Goal: Task Accomplishment & Management: Use online tool/utility

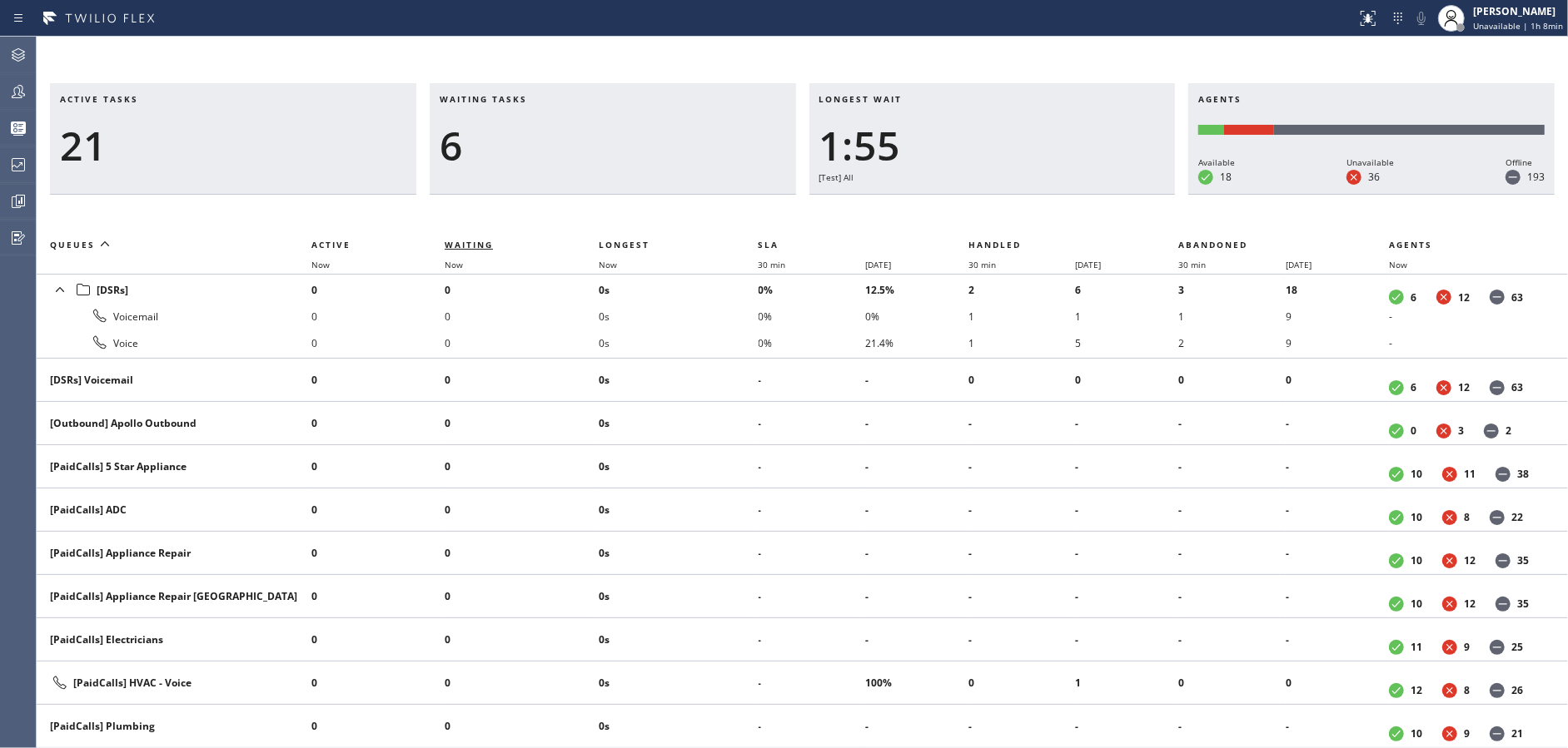
click at [459, 248] on span "Waiting" at bounding box center [468, 245] width 48 height 12
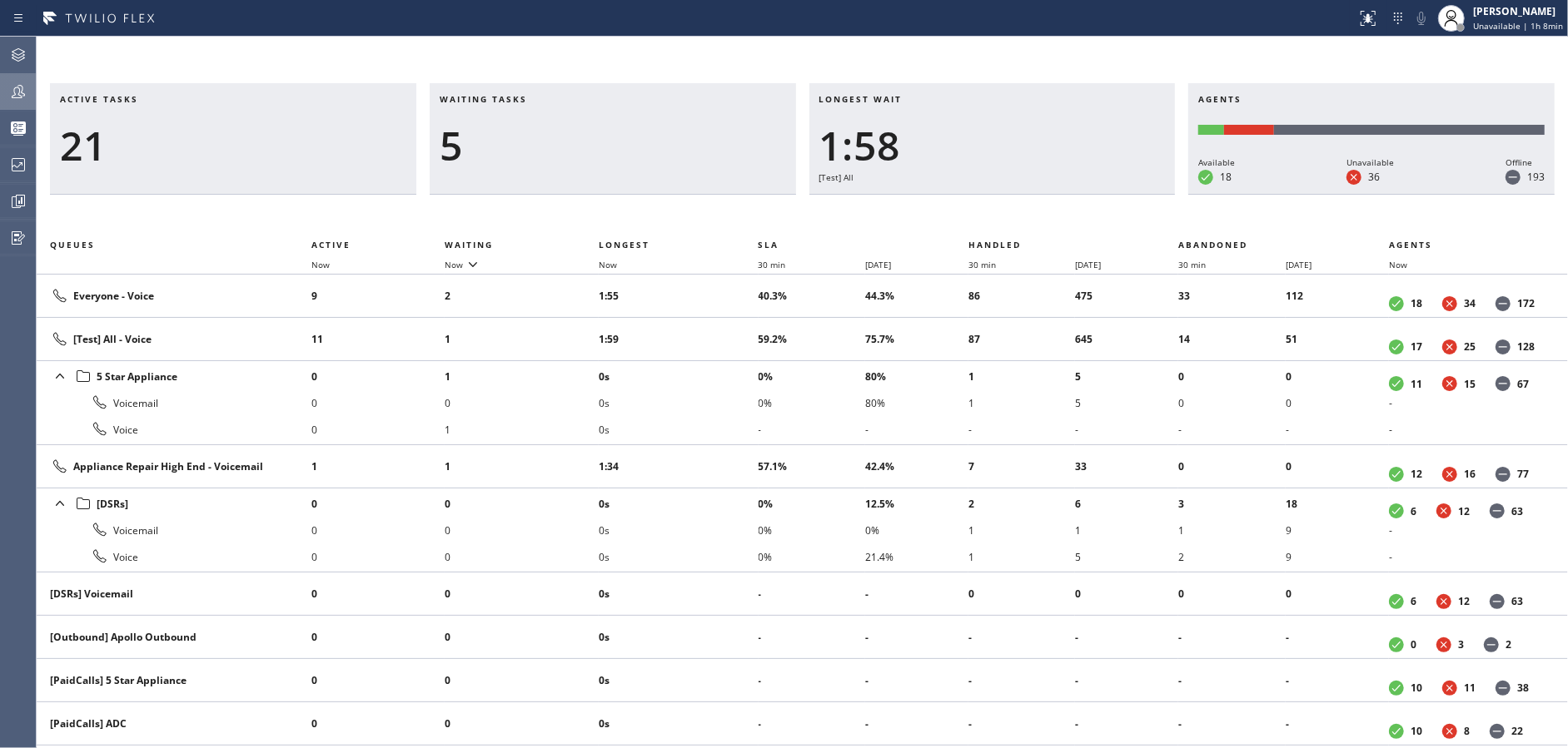
click at [8, 79] on div at bounding box center [18, 91] width 36 height 33
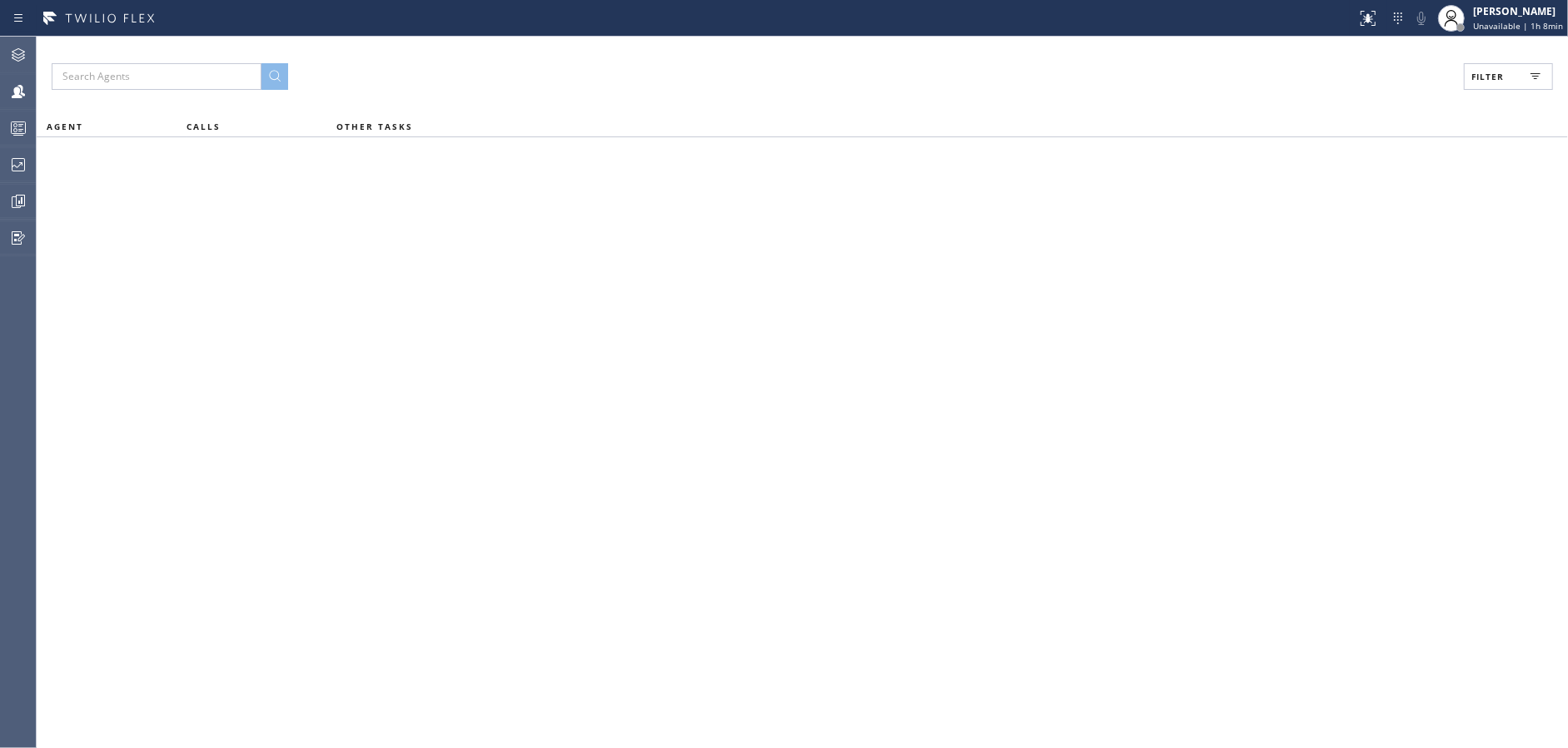
click at [1494, 68] on button "Filter" at bounding box center [1508, 76] width 89 height 27
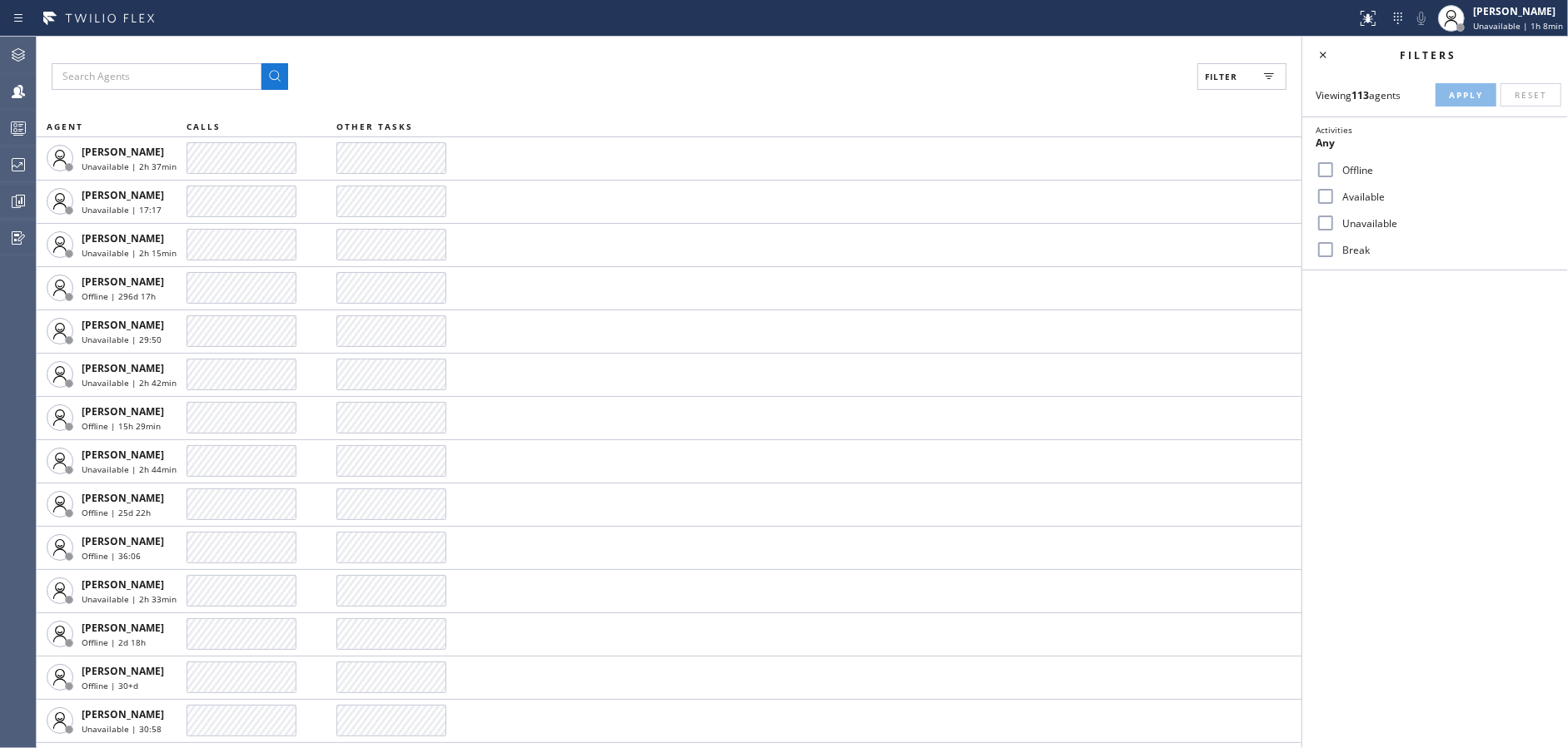
click at [1326, 192] on input "Available" at bounding box center [1325, 197] width 20 height 20
checkbox input "true"
drag, startPoint x: 1470, startPoint y: 88, endPoint x: 1356, endPoint y: 73, distance: 115.0
click at [1469, 89] on span "Apply" at bounding box center [1465, 95] width 34 height 12
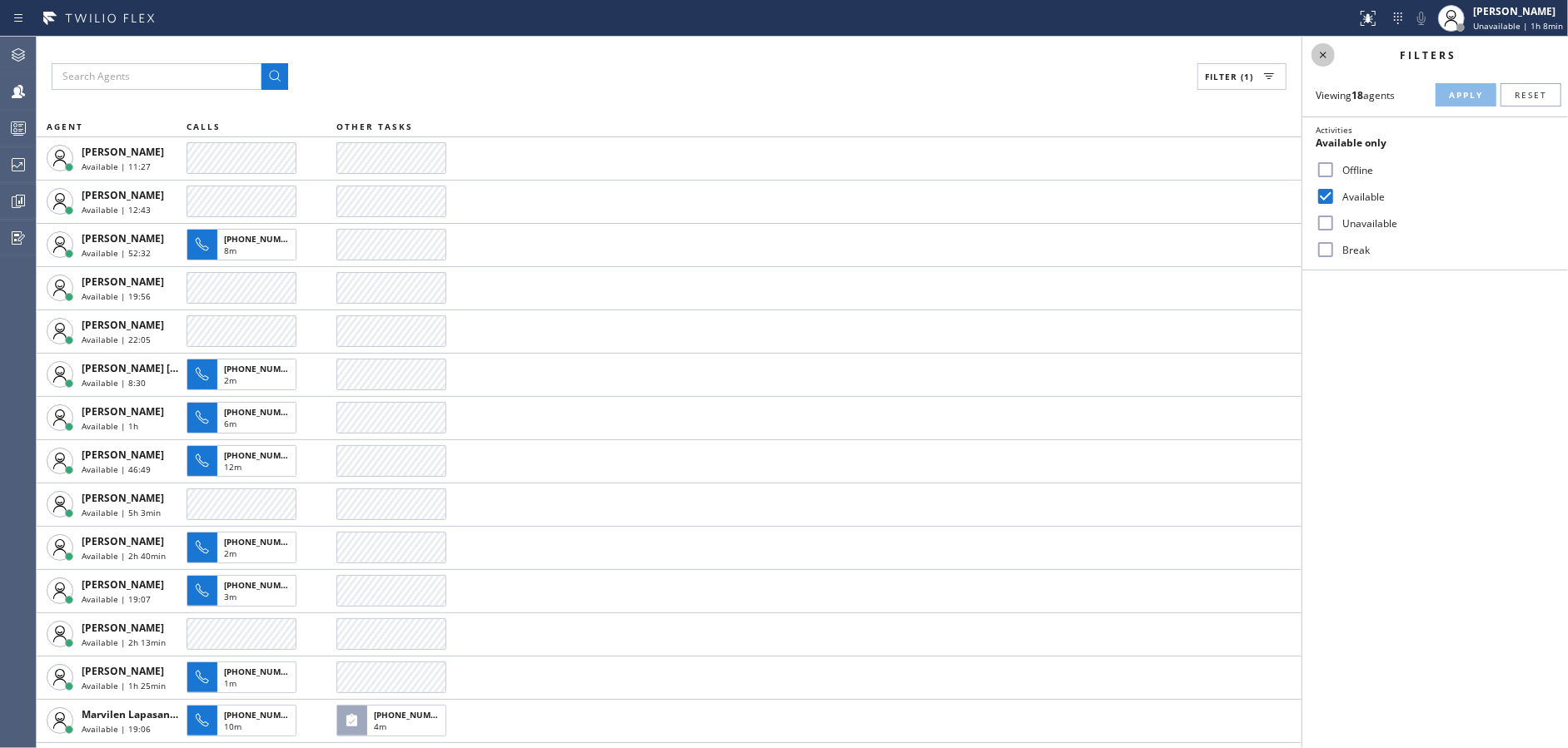
click at [1323, 52] on icon at bounding box center [1322, 55] width 20 height 20
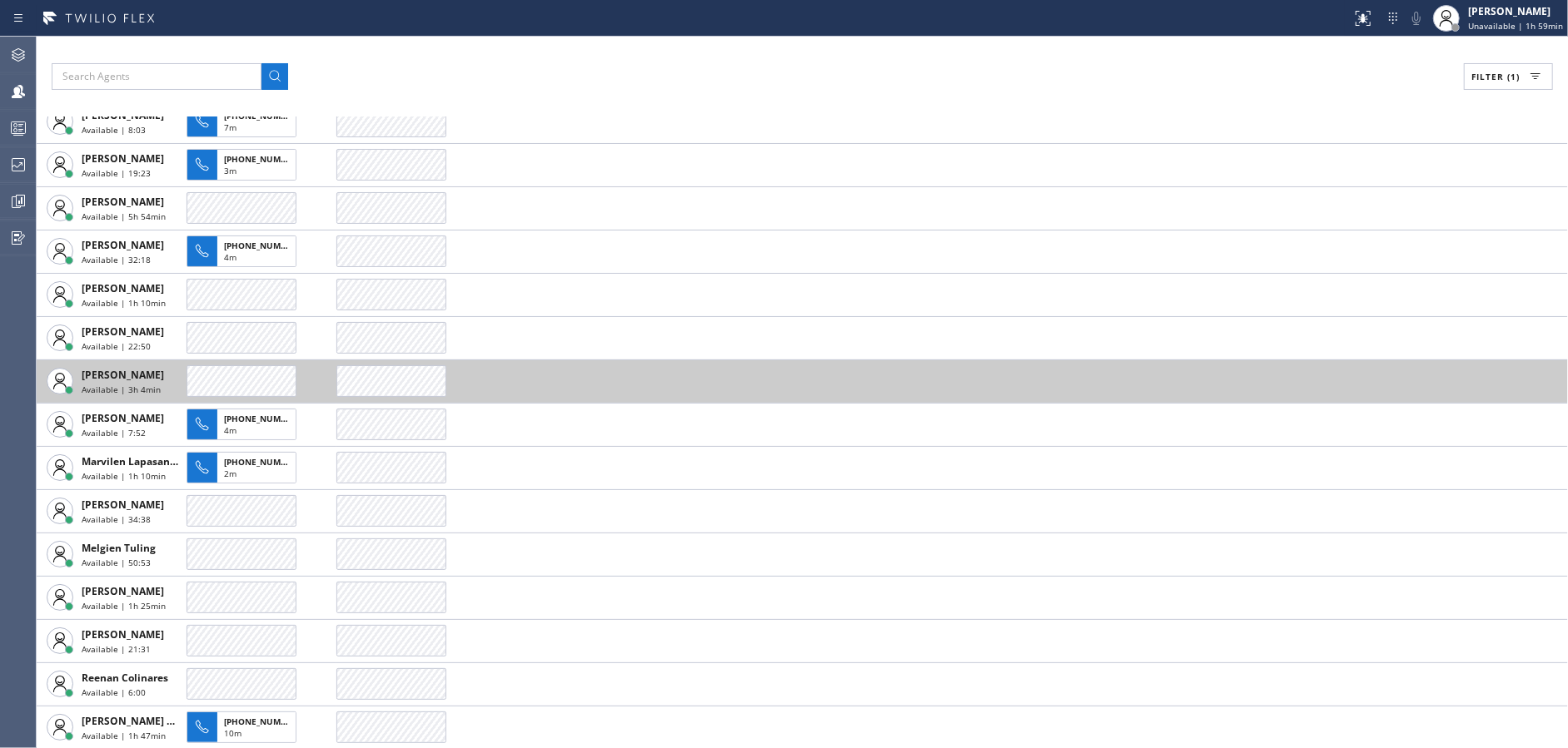
scroll to position [340, 0]
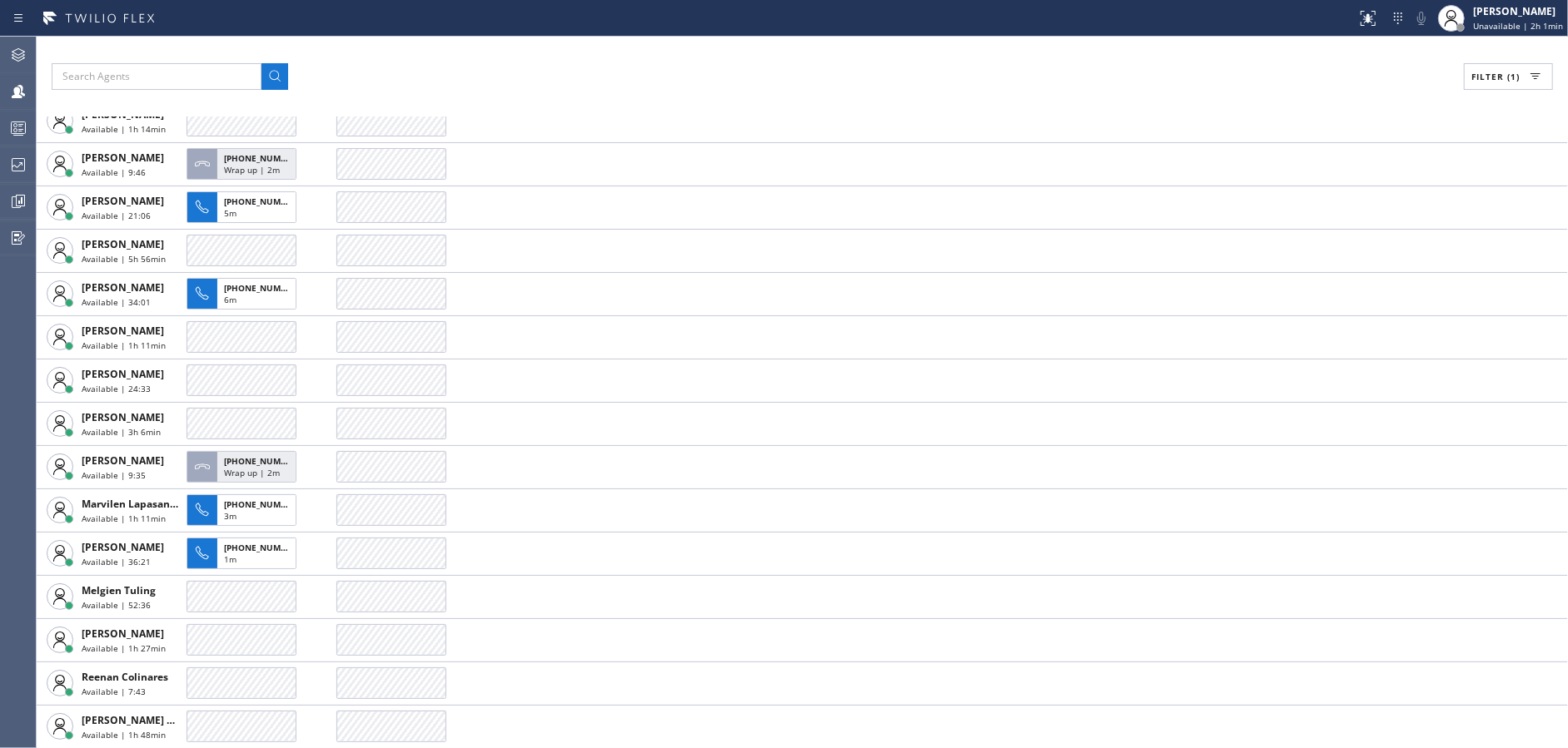
click at [508, 63] on div "Filter (1)" at bounding box center [802, 76] width 1501 height 27
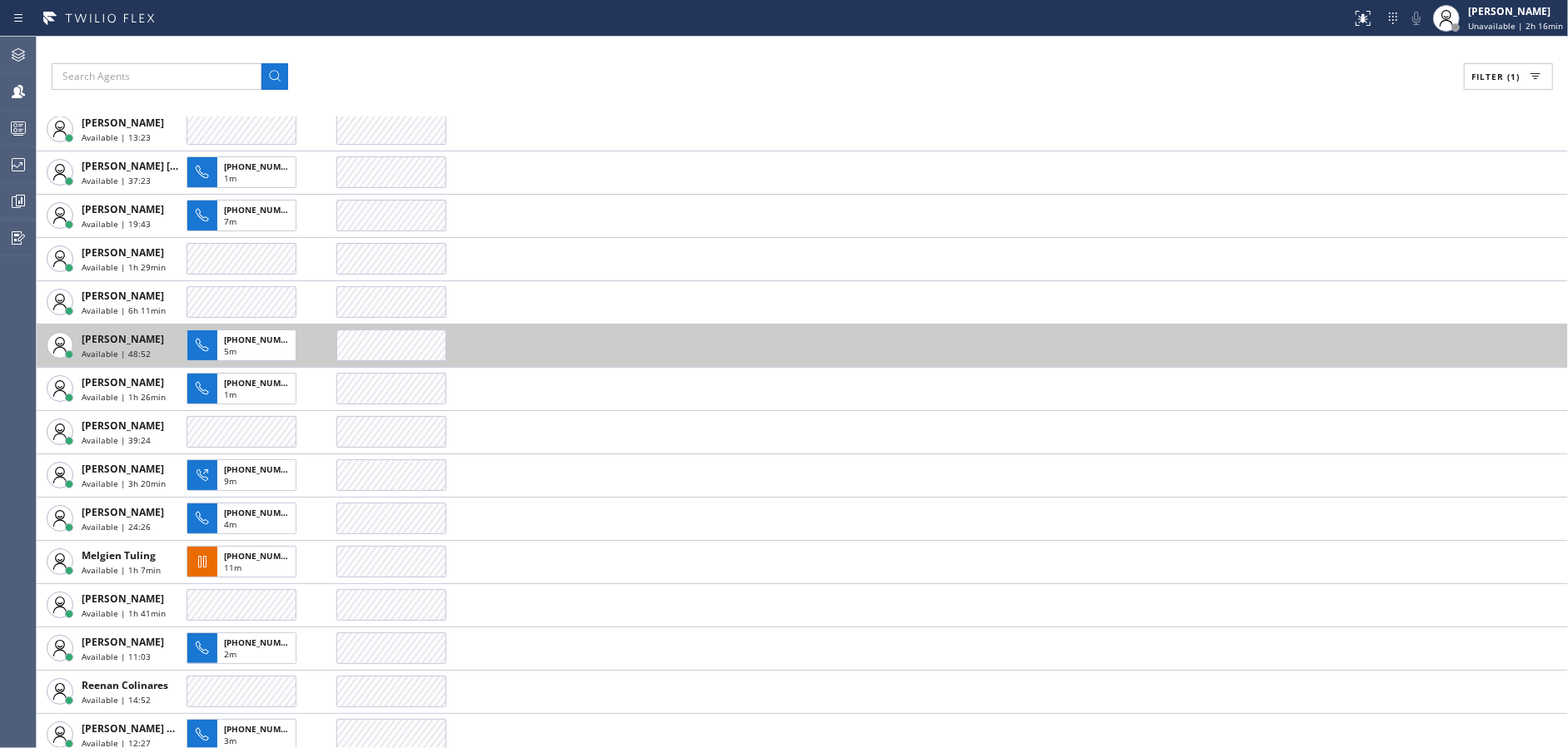
scroll to position [253, 0]
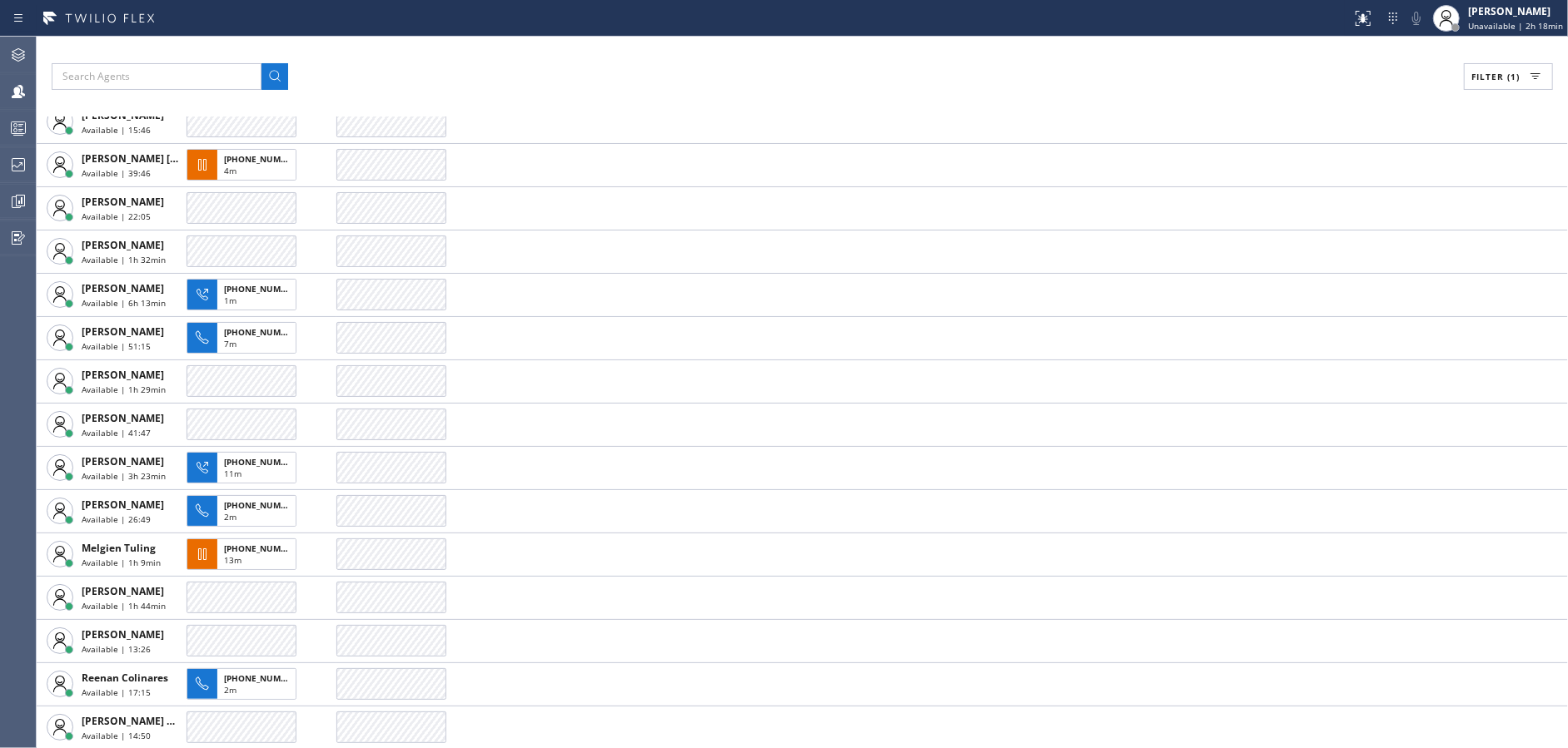
click at [533, 79] on div "Filter (1)" at bounding box center [802, 76] width 1501 height 27
click at [605, 86] on div "Filter (1)" at bounding box center [802, 76] width 1501 height 27
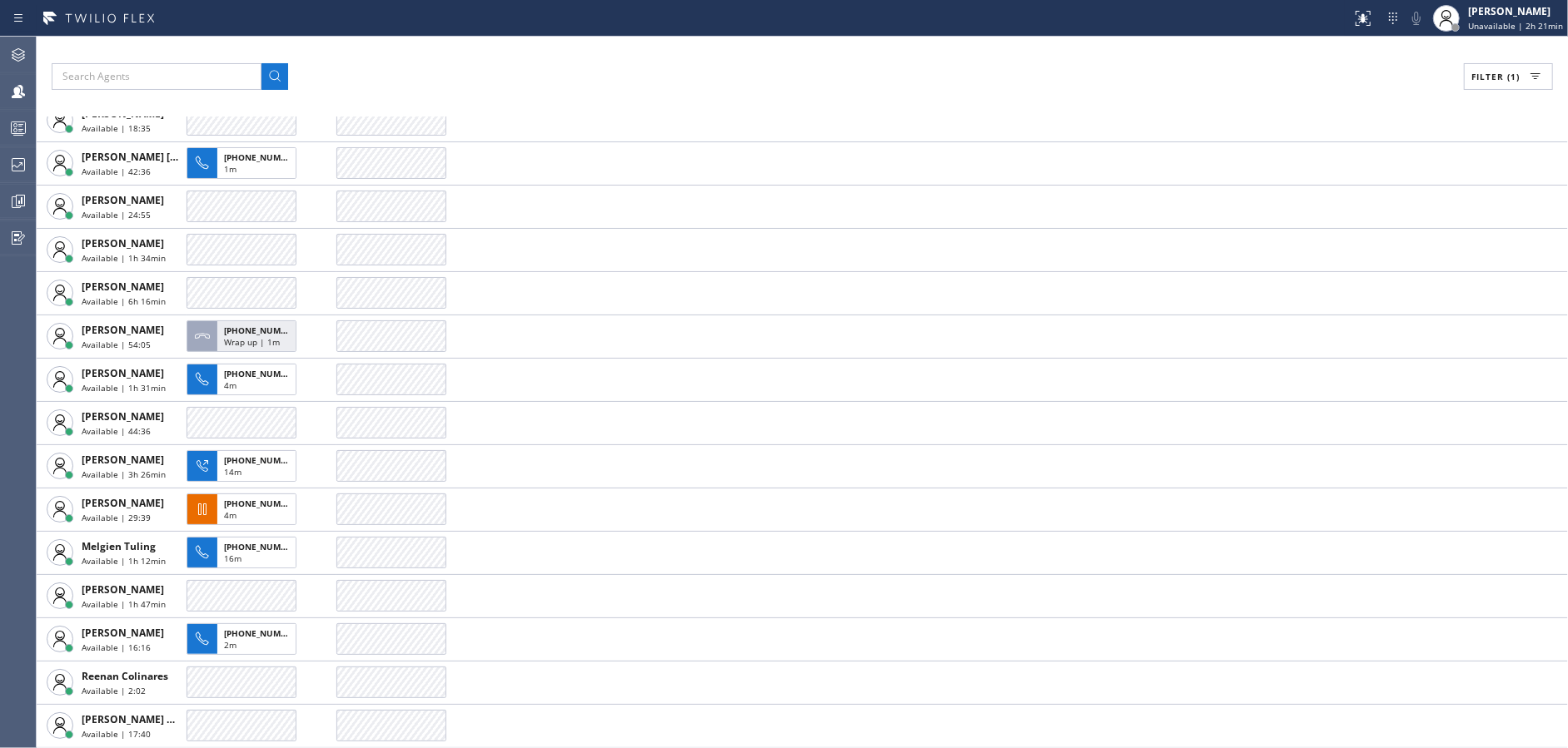
scroll to position [209, 0]
